Goal: Task Accomplishment & Management: Use online tool/utility

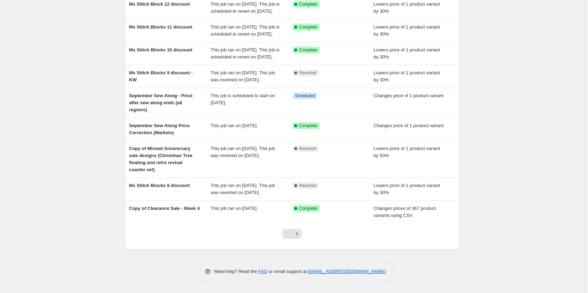
scroll to position [126, 0]
click at [300, 236] on icon "Next" at bounding box center [296, 233] width 7 height 7
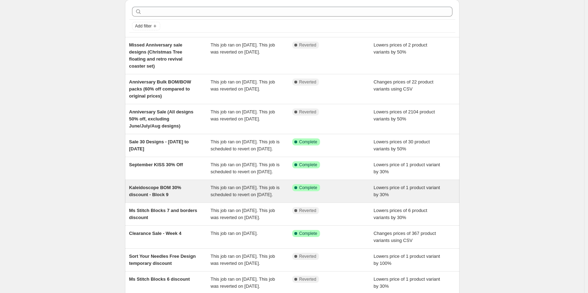
scroll to position [35, 0]
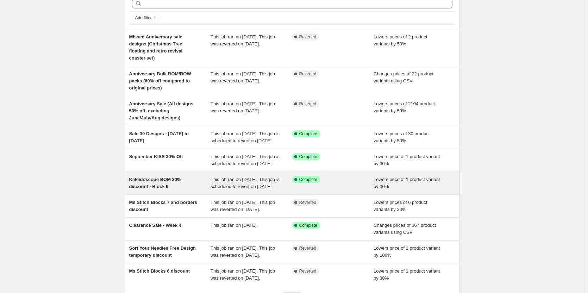
click at [181, 188] on span "Kaleidoscope BOM 30% discount - Block 9" at bounding box center [155, 183] width 52 height 12
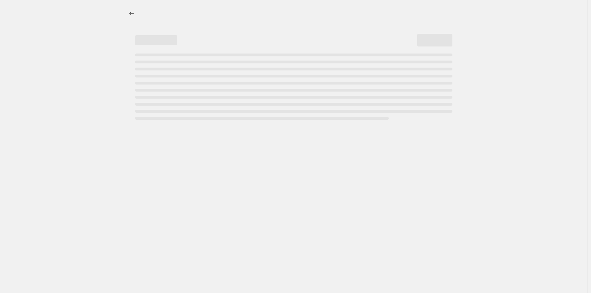
select select "percentage"
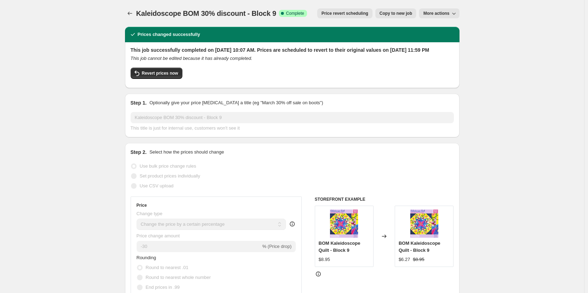
click at [404, 15] on span "Copy to new job" at bounding box center [396, 14] width 33 height 6
select select "percentage"
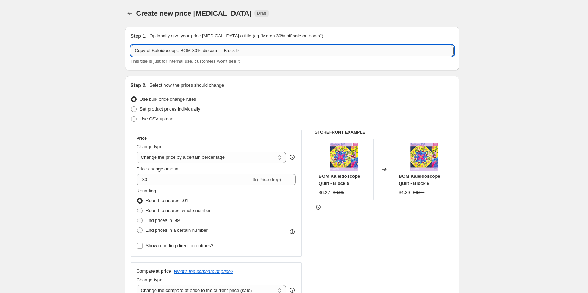
click at [241, 49] on input "Copy of Kaleidoscope BOM 30% discount - Block 9" at bounding box center [292, 50] width 323 height 11
click at [153, 50] on input "Copy of Kaleidoscope BOM 30% discount - Block 10" at bounding box center [292, 50] width 323 height 11
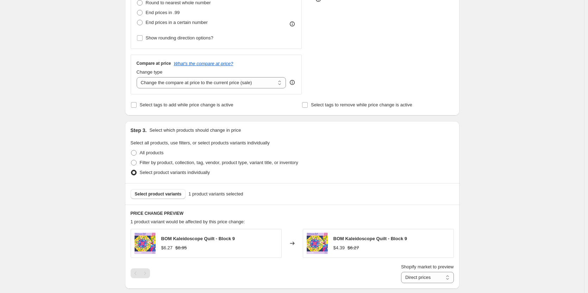
scroll to position [246, 0]
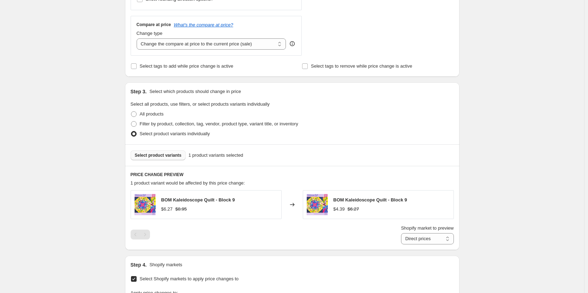
type input "Kaleidoscope BOM 30% discount - Block 10"
click at [154, 154] on span "Select product variants" at bounding box center [158, 155] width 47 height 6
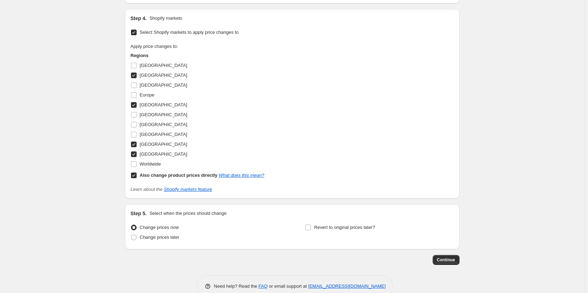
scroll to position [508, 0]
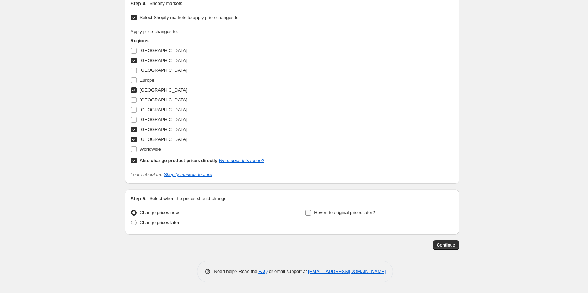
click at [364, 215] on span "Revert to original prices later?" at bounding box center [344, 212] width 61 height 5
click at [311, 215] on input "Revert to original prices later?" at bounding box center [308, 213] width 6 height 6
checkbox input "true"
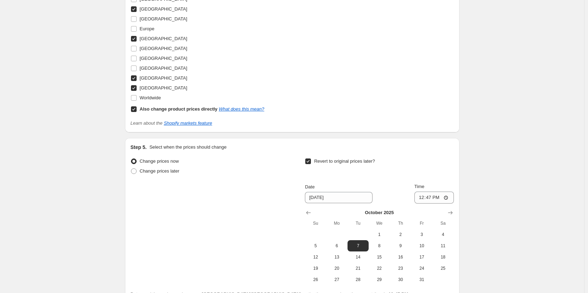
scroll to position [628, 0]
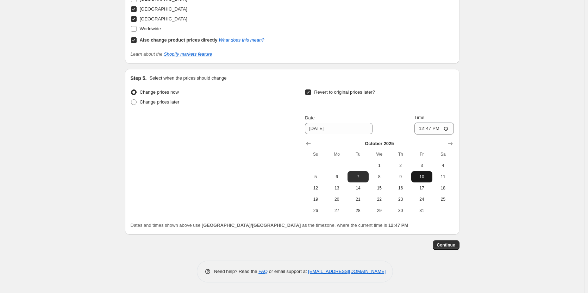
click at [421, 174] on span "10" at bounding box center [421, 177] width 15 height 6
type input "[DATE]"
click at [425, 128] on input "12:47" at bounding box center [433, 129] width 39 height 12
click at [431, 125] on input "23:56" at bounding box center [433, 129] width 39 height 12
type input "23:59"
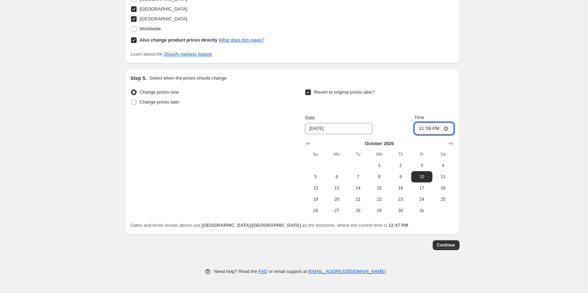
click at [453, 249] on button "Continue" at bounding box center [446, 245] width 27 height 10
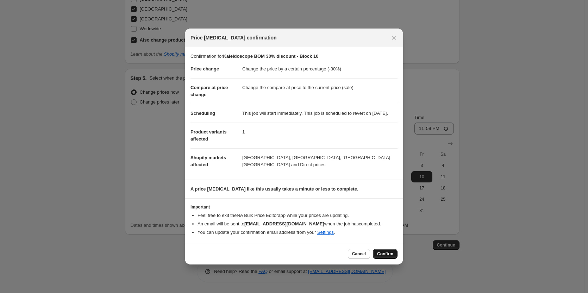
click at [381, 257] on span "Confirm" at bounding box center [385, 254] width 16 height 6
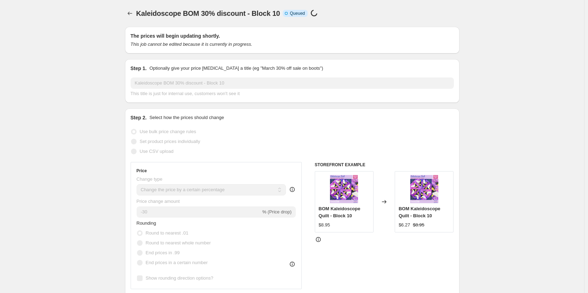
scroll to position [628, 0]
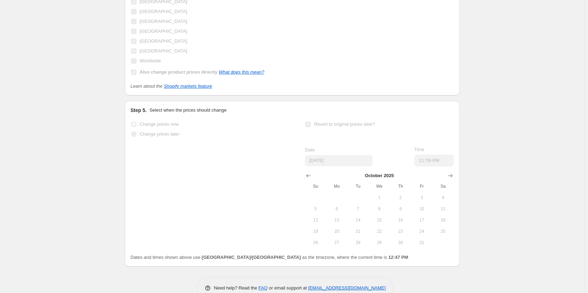
select select "percentage"
